Goal: Task Accomplishment & Management: Manage account settings

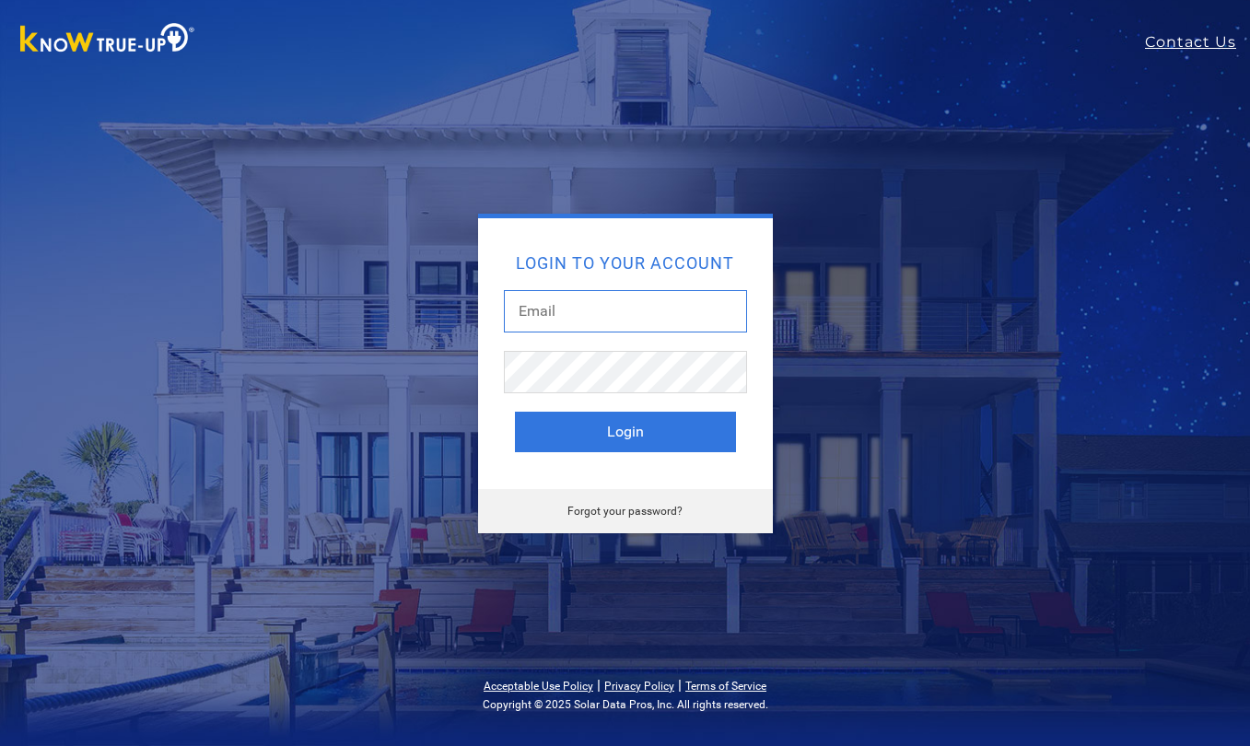
type input "cathrin229@gmail.com"
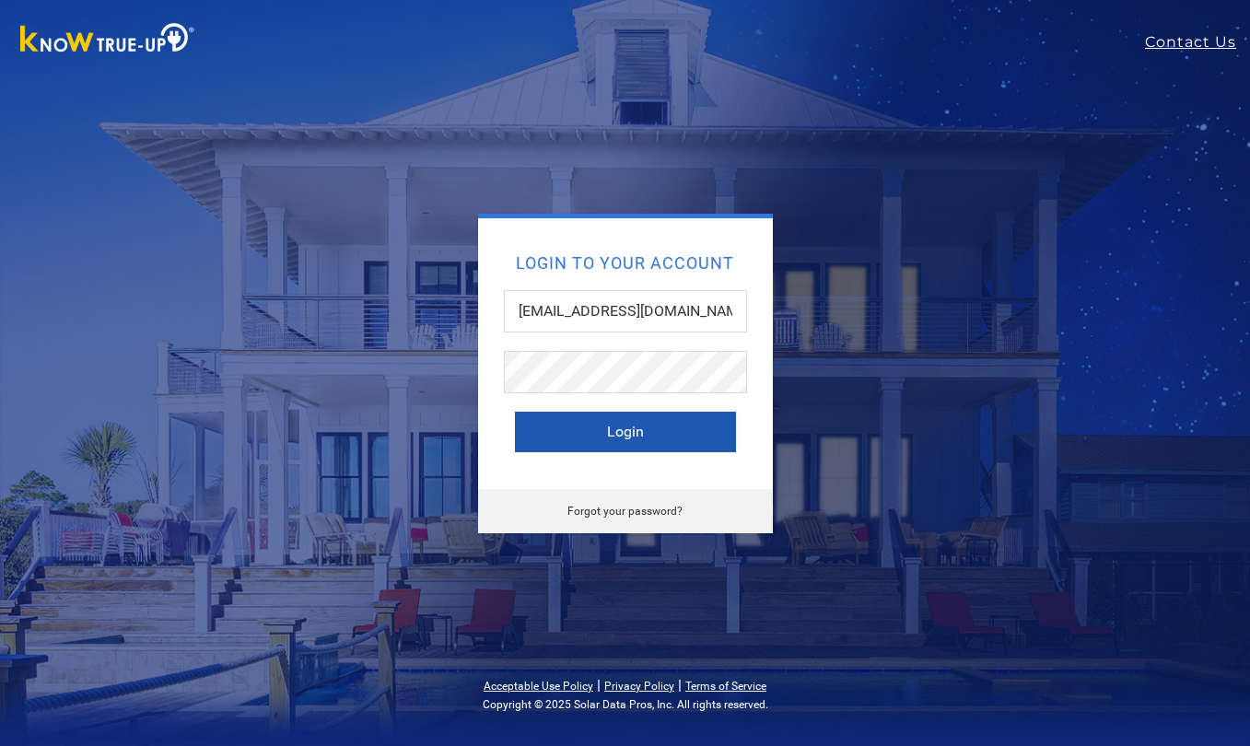
click at [658, 421] on button "Login" at bounding box center [625, 432] width 221 height 41
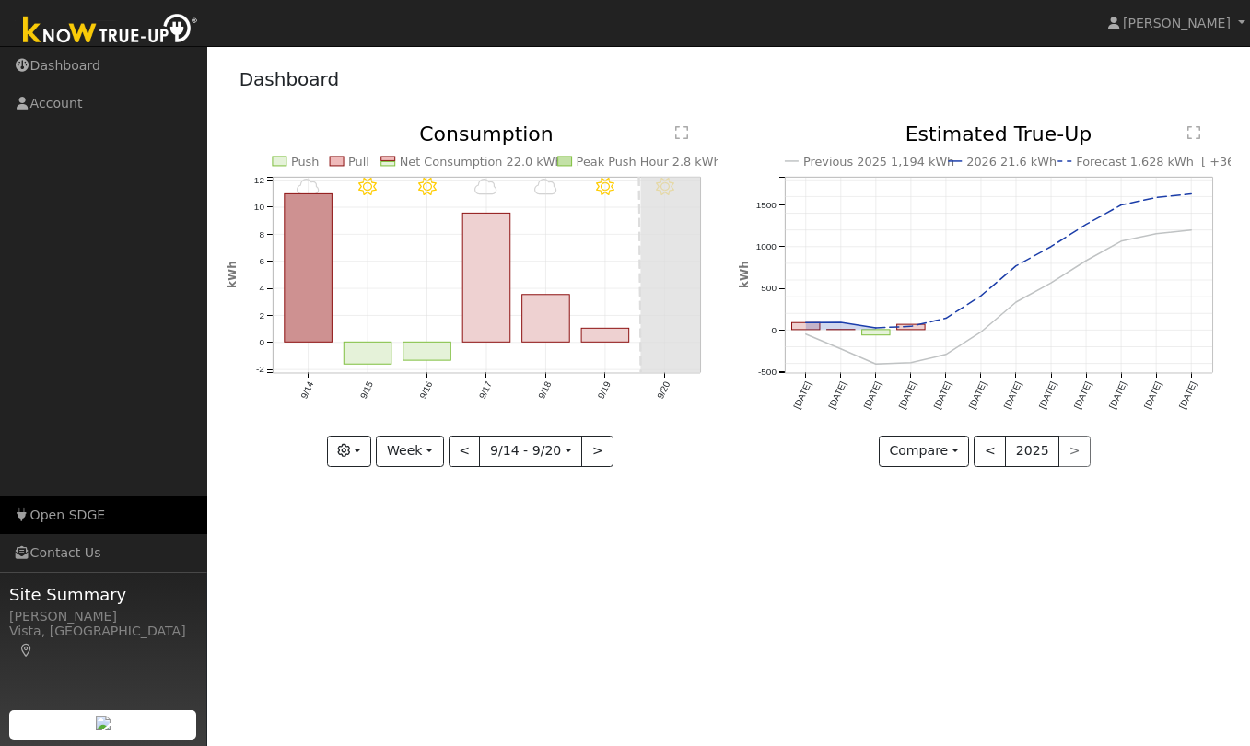
click at [99, 510] on link "Open SDGE" at bounding box center [103, 515] width 207 height 38
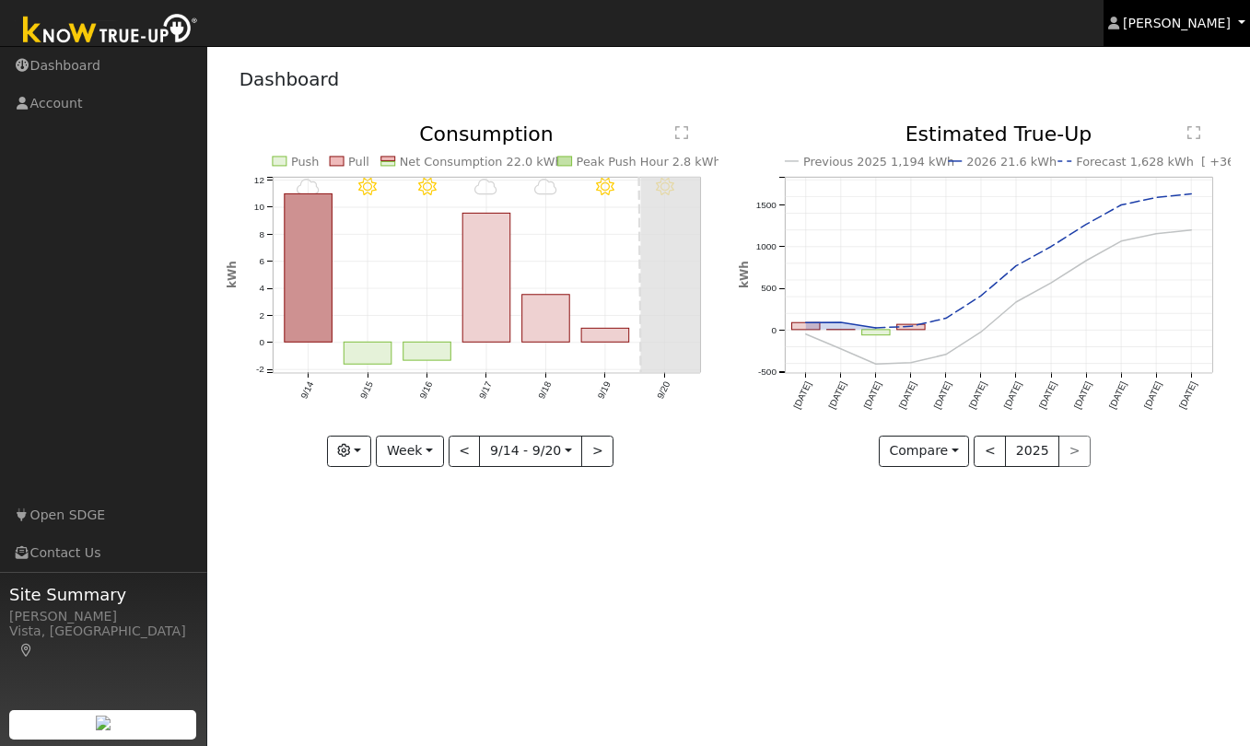
click at [1214, 17] on span "[PERSON_NAME]" at bounding box center [1177, 23] width 108 height 15
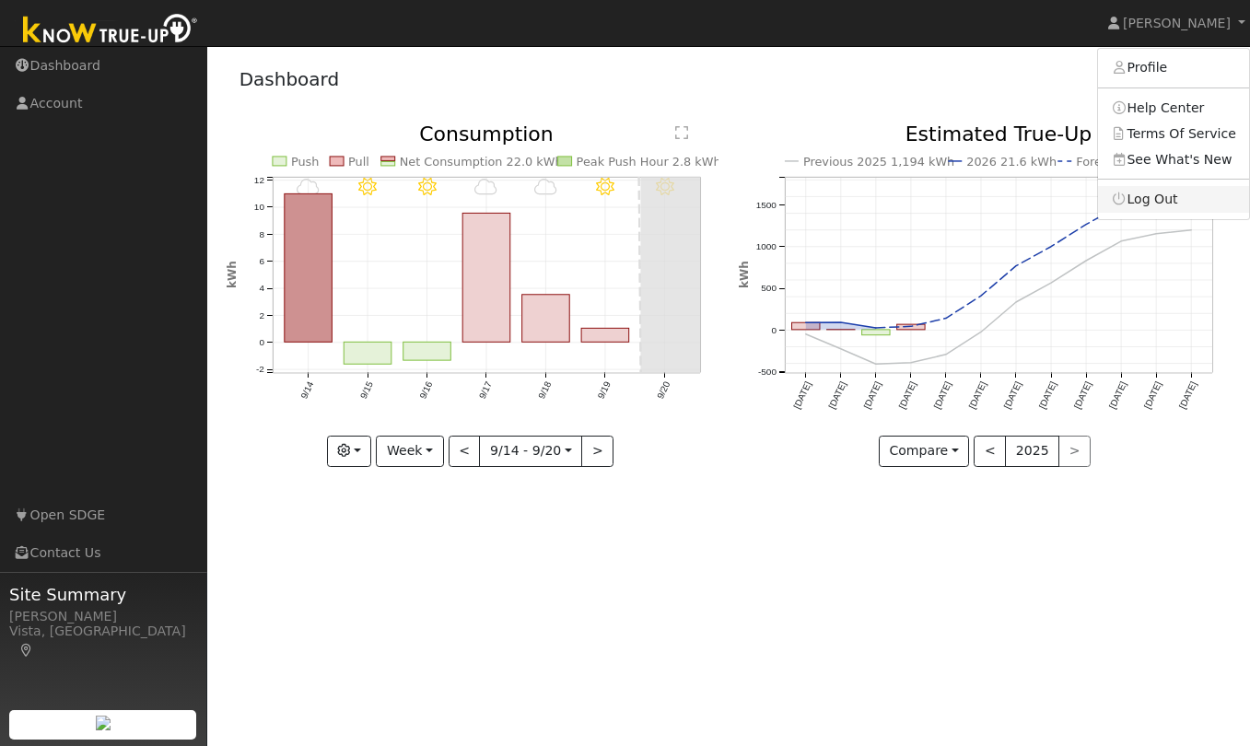
click at [1159, 198] on link "Log Out" at bounding box center [1173, 199] width 151 height 26
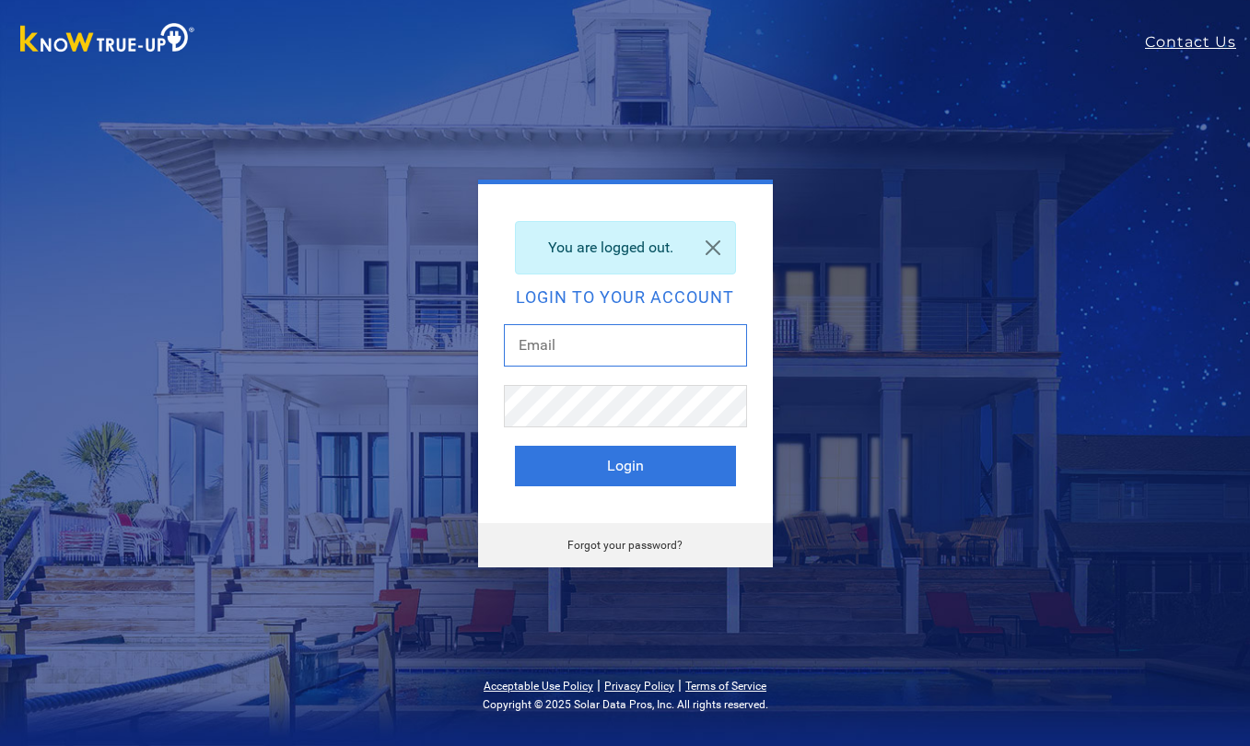
type input "[EMAIL_ADDRESS][DOMAIN_NAME]"
